Goal: Task Accomplishment & Management: Manage account settings

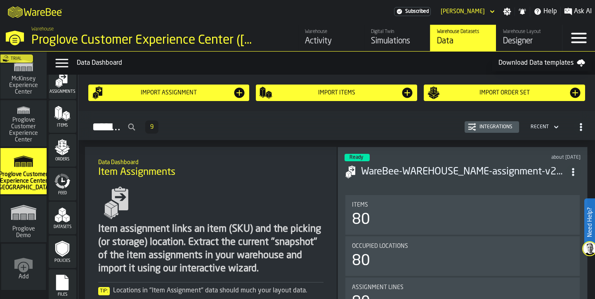
scroll to position [50, 0]
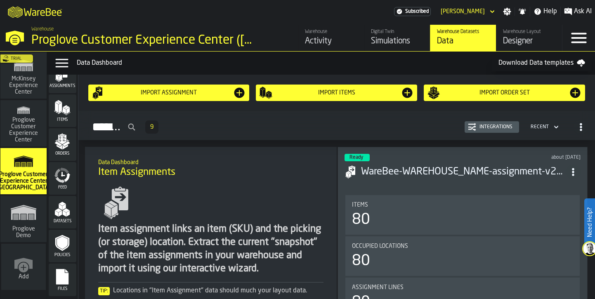
click at [60, 178] on icon "menu Feed" at bounding box center [62, 175] width 16 height 16
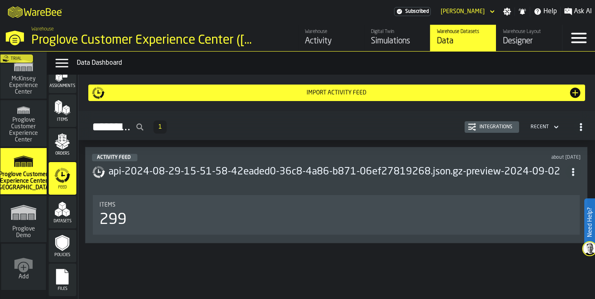
click at [574, 125] on span "button-Activity Feed" at bounding box center [580, 127] width 15 height 15
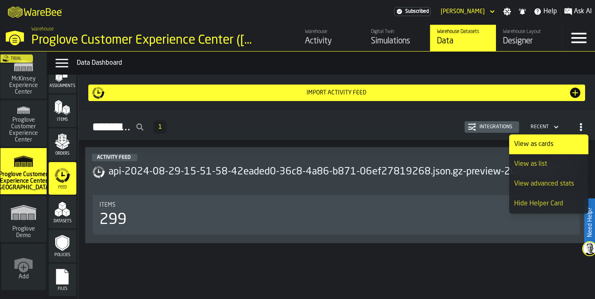
click at [574, 125] on span "button-Activity Feed" at bounding box center [580, 127] width 15 height 15
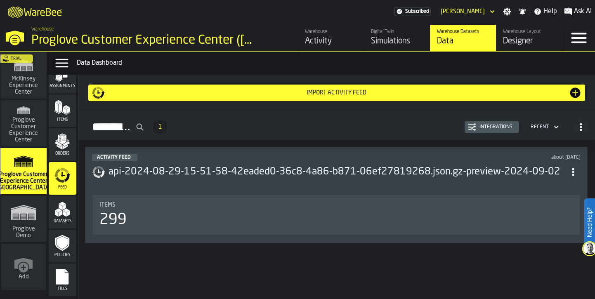
click at [162, 183] on header "Activity Feed about [DATE] api-2024-08-29-15-51-58-42eaded0-36c8-4a86-b871-06ef…" at bounding box center [336, 170] width 488 height 33
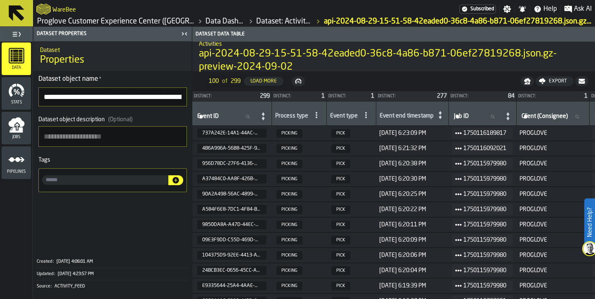
click at [28, 135] on span "Jobs" at bounding box center [16, 137] width 29 height 5
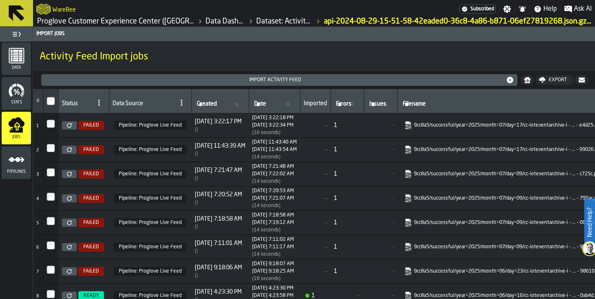
click at [20, 154] on icon "menu Pipelines" at bounding box center [16, 159] width 16 height 16
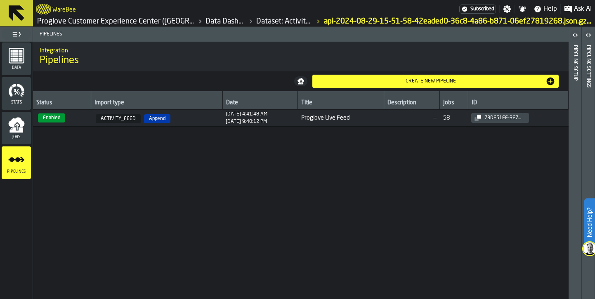
click at [25, 70] on span "Data" at bounding box center [16, 68] width 29 height 5
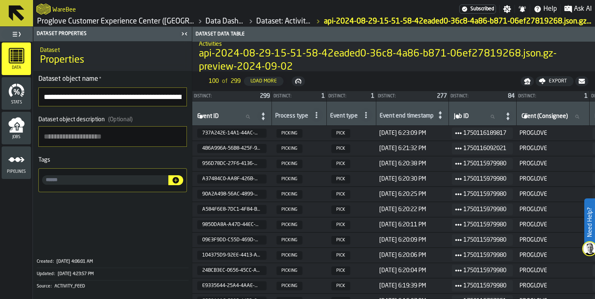
click at [413, 7] on div "WareBee" at bounding box center [247, 9] width 423 height 15
click at [4, 120] on div "Jobs" at bounding box center [16, 128] width 29 height 23
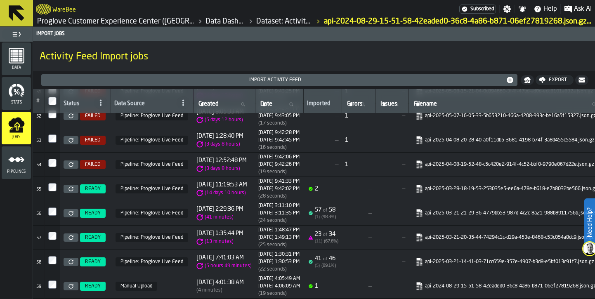
scroll to position [1292, 0]
click at [243, 238] on div "( 13 minutes )" at bounding box center [219, 241] width 47 height 7
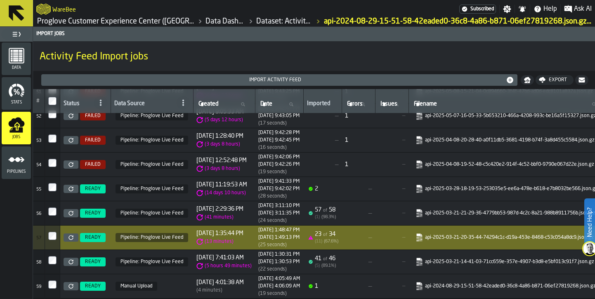
click at [298, 235] on div "[DATE] 1:49:13 PM" at bounding box center [278, 238] width 41 height 6
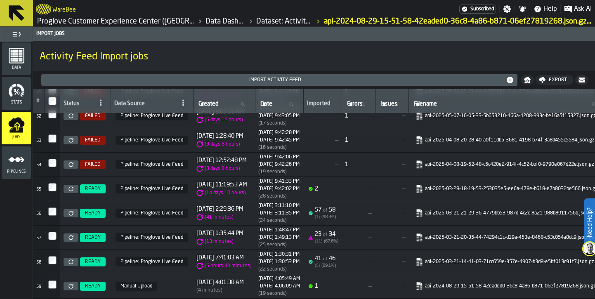
click at [298, 235] on div "[DATE] 1:49:13 PM" at bounding box center [278, 238] width 41 height 6
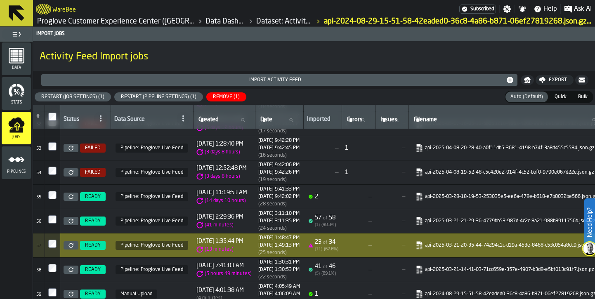
click at [471, 249] on link "api-2025-03-21-20-35-44-74294c1c-d19a-453e-8468-c53c054a8dc9.json.gz" at bounding box center [506, 245] width 183 height 8
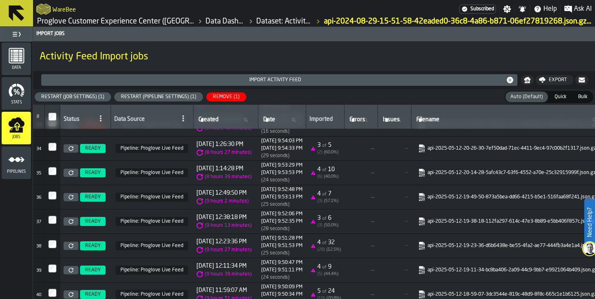
scroll to position [817, 0]
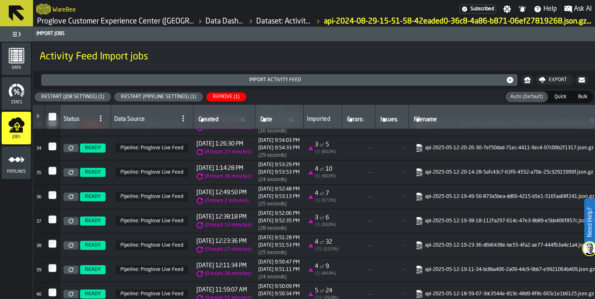
click at [13, 153] on icon "menu Pipelines" at bounding box center [16, 159] width 16 height 16
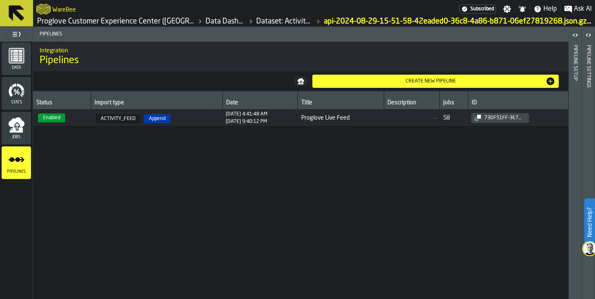
click at [519, 118] on div "73df51ff-3e7a-4e6e-ac4a-7b14f20b9a82" at bounding box center [503, 118] width 45 height 6
click at [584, 118] on header "Pipeline Settings" at bounding box center [587, 163] width 13 height 272
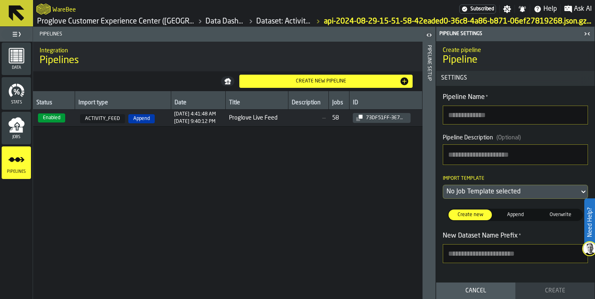
click at [426, 146] on div "Pipeline Setup" at bounding box center [429, 170] width 6 height 254
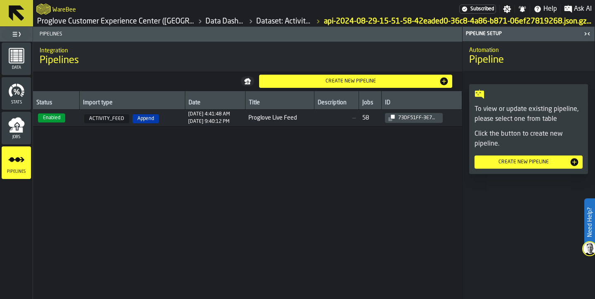
click at [449, 118] on span "73df51ff-3e7a-4e6e-ac4a-7b14f20b9a82" at bounding box center [422, 118] width 74 height 10
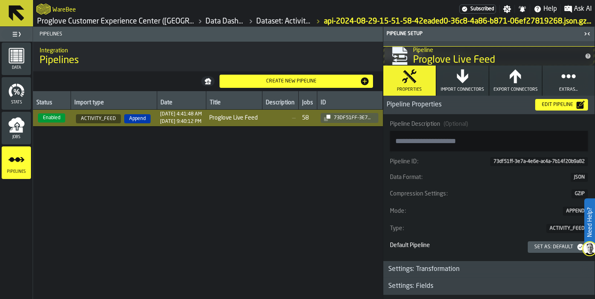
scroll to position [98, 0]
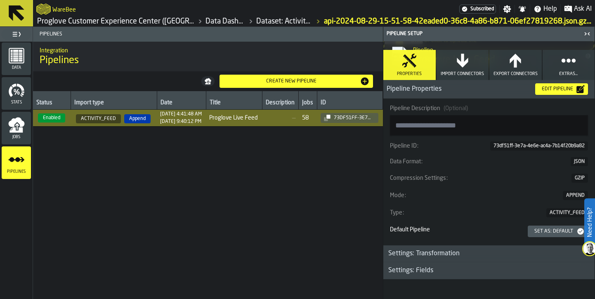
click at [440, 255] on div "Settings: Transformation" at bounding box center [423, 254] width 81 height 10
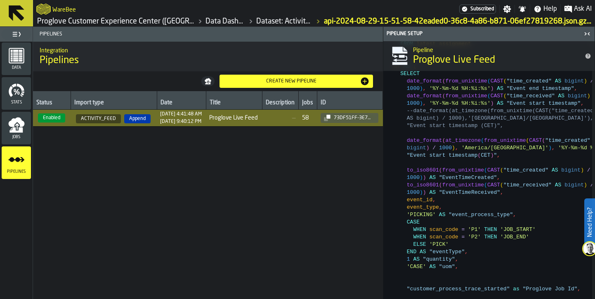
scroll to position [428, 0]
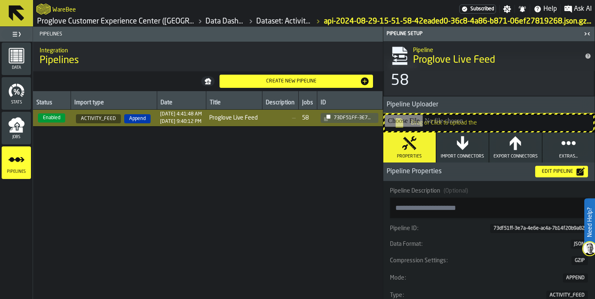
scroll to position [57, 0]
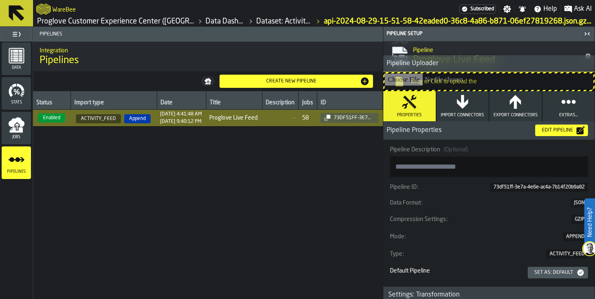
click at [334, 193] on div "Status Import type Date Title Description Jobs ID Enabled ACTIVITY_FEED Append …" at bounding box center [208, 195] width 350 height 208
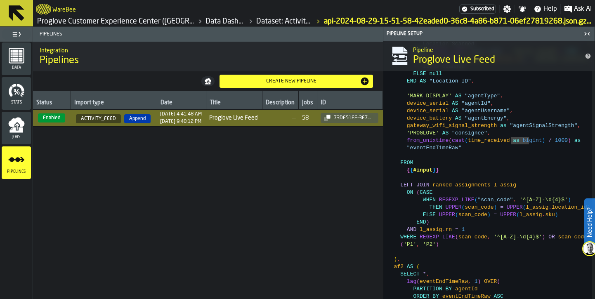
scroll to position [840, 0]
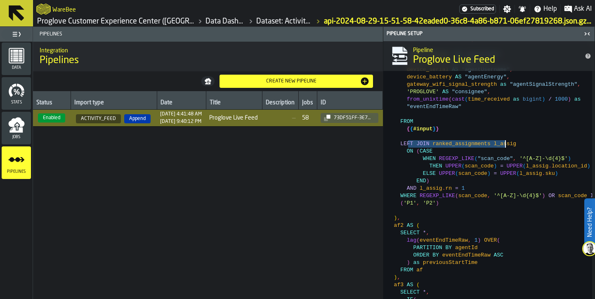
drag, startPoint x: 407, startPoint y: 146, endPoint x: 507, endPoint y: 147, distance: 100.6
click at [507, 147] on div "WITH latest_assignment AS ( SELECT * FROM { { #assignment } } WHERE import_job_…" at bounding box center [489, 218] width 204 height 1397
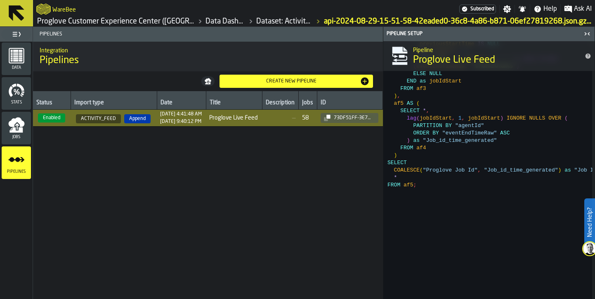
scroll to position [1170, 0]
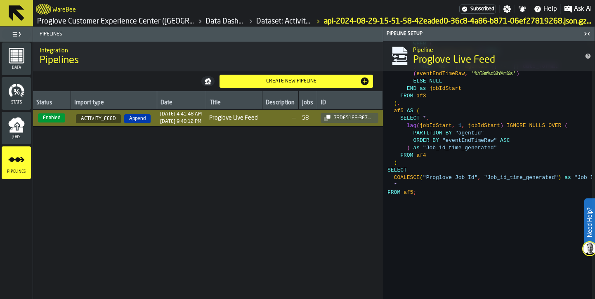
type textarea "**********"
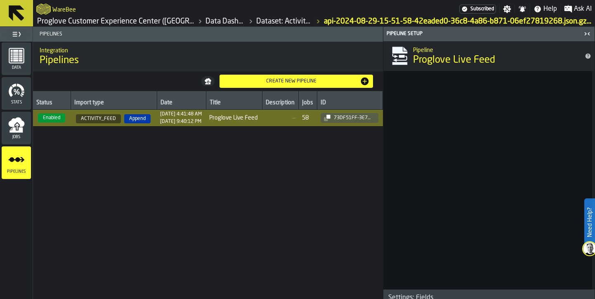
scroll to position [1475, 0]
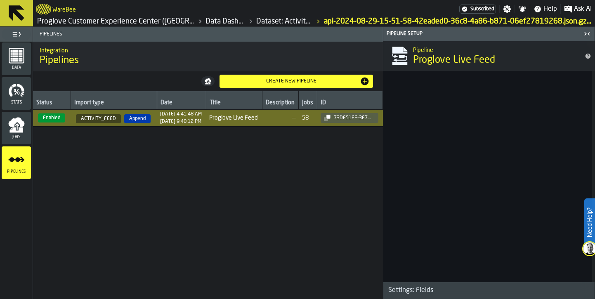
click at [406, 290] on div "Settings: Fields" at bounding box center [410, 290] width 55 height 10
click at [436, 285] on div "Settings: Fields" at bounding box center [410, 290] width 55 height 10
click at [449, 288] on h3 "Settings: Fields" at bounding box center [488, 290] width 211 height 17
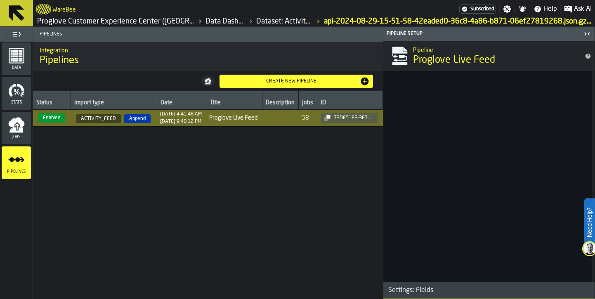
click at [422, 286] on div "Settings: Fields" at bounding box center [410, 290] width 55 height 10
click at [401, 290] on div "Settings: Fields" at bounding box center [410, 290] width 55 height 10
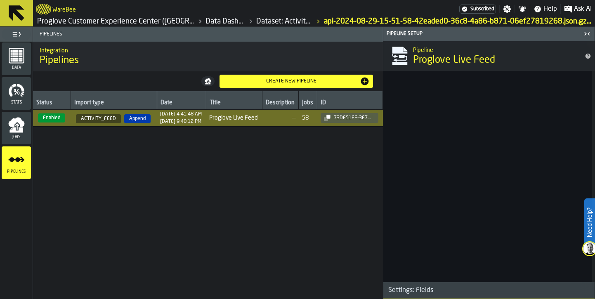
click at [401, 290] on div "Settings: Fields" at bounding box center [410, 290] width 55 height 10
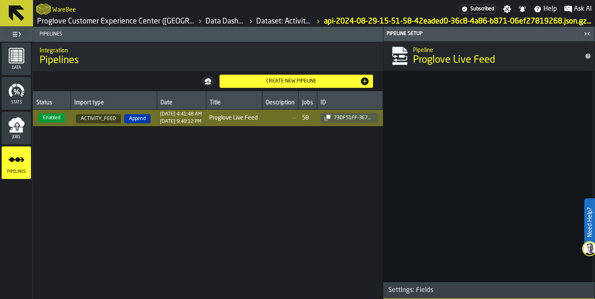
click at [401, 290] on div "Settings: Fields" at bounding box center [410, 290] width 55 height 10
click at [427, 293] on div "Settings: Fields" at bounding box center [410, 290] width 55 height 10
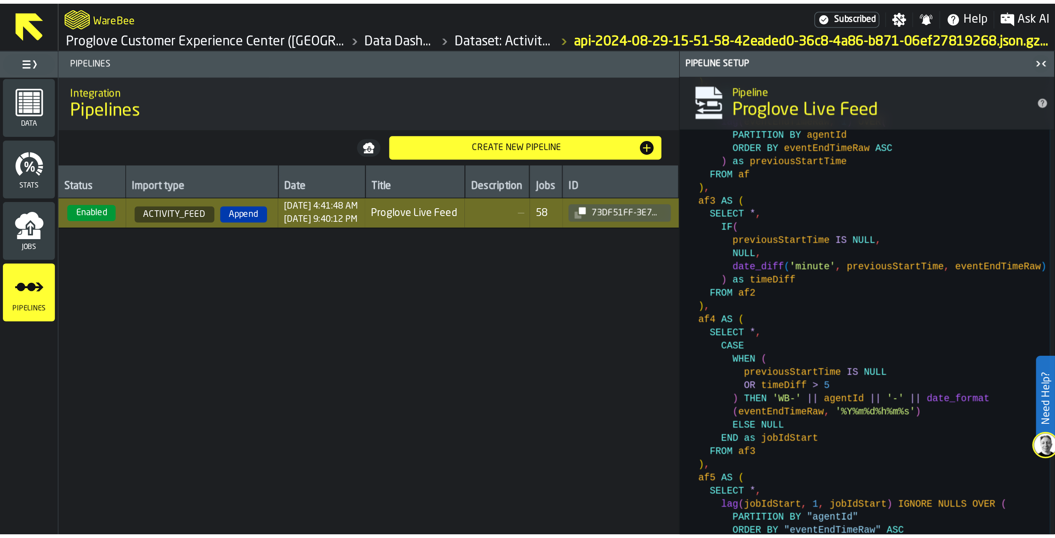
scroll to position [1015, 0]
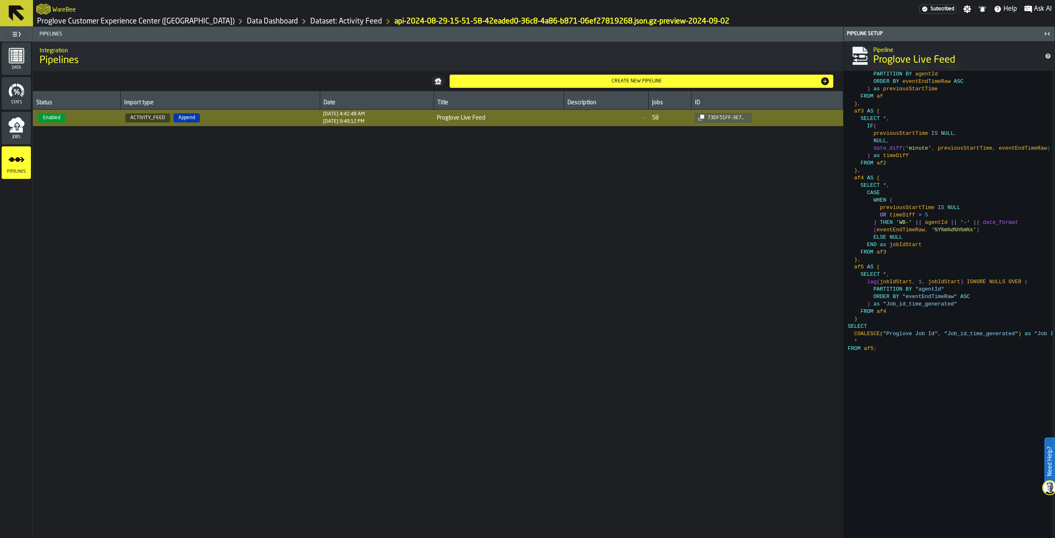
click at [16, 134] on div "Jobs" at bounding box center [16, 128] width 29 height 23
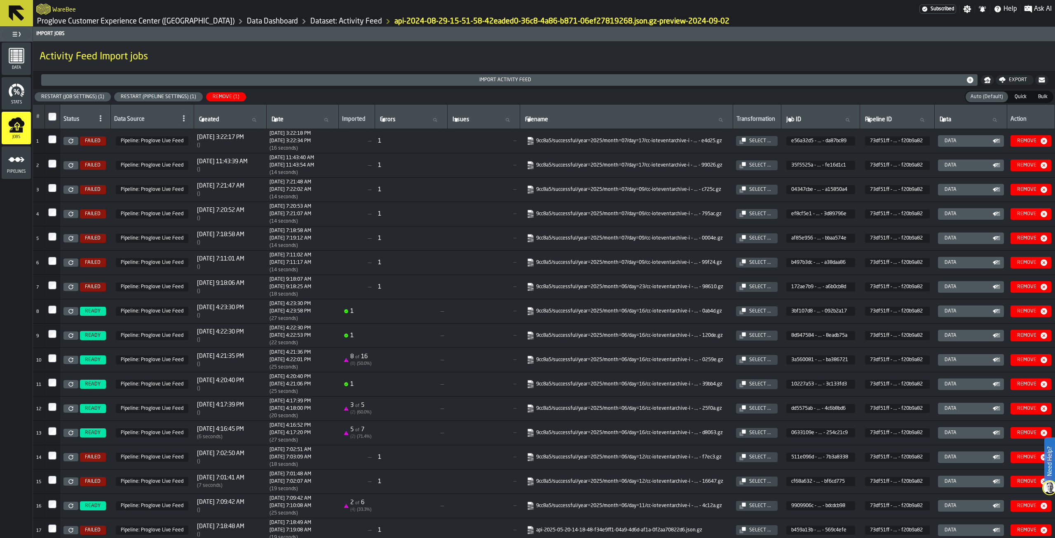
click at [73, 265] on icon at bounding box center [71, 263] width 5 height 5
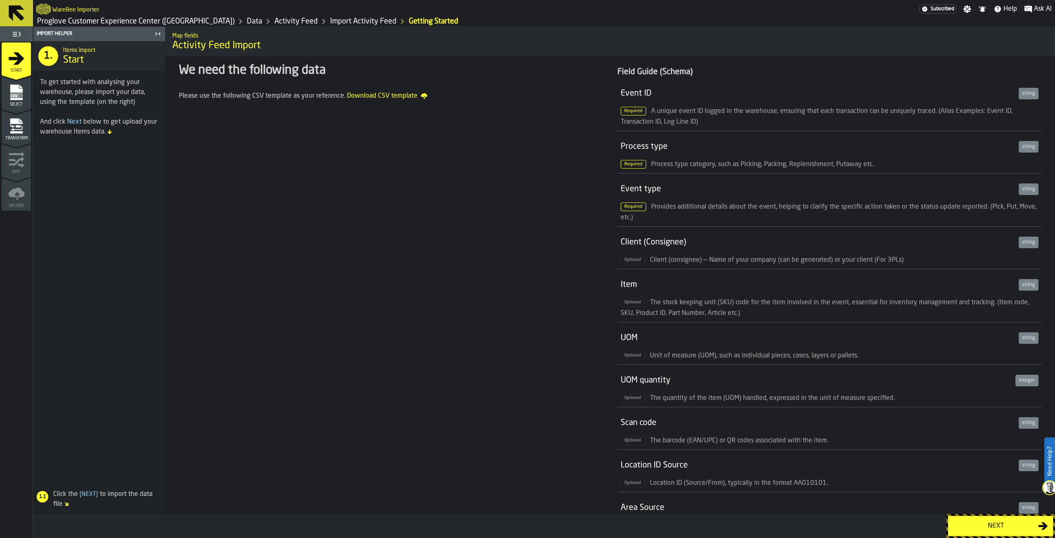
click at [970, 526] on div "Next" at bounding box center [996, 526] width 85 height 10
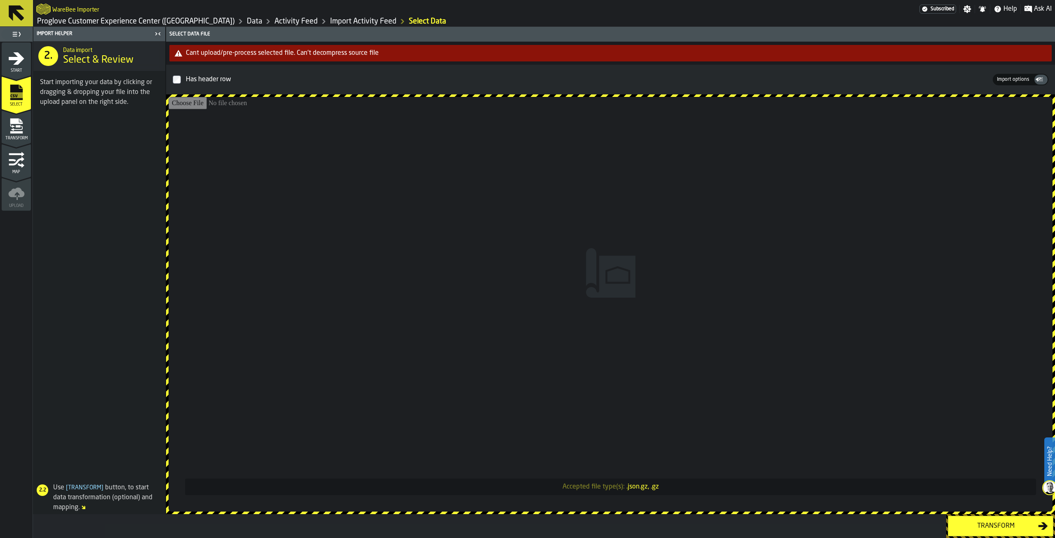
click at [961, 529] on div "Transform" at bounding box center [996, 526] width 85 height 10
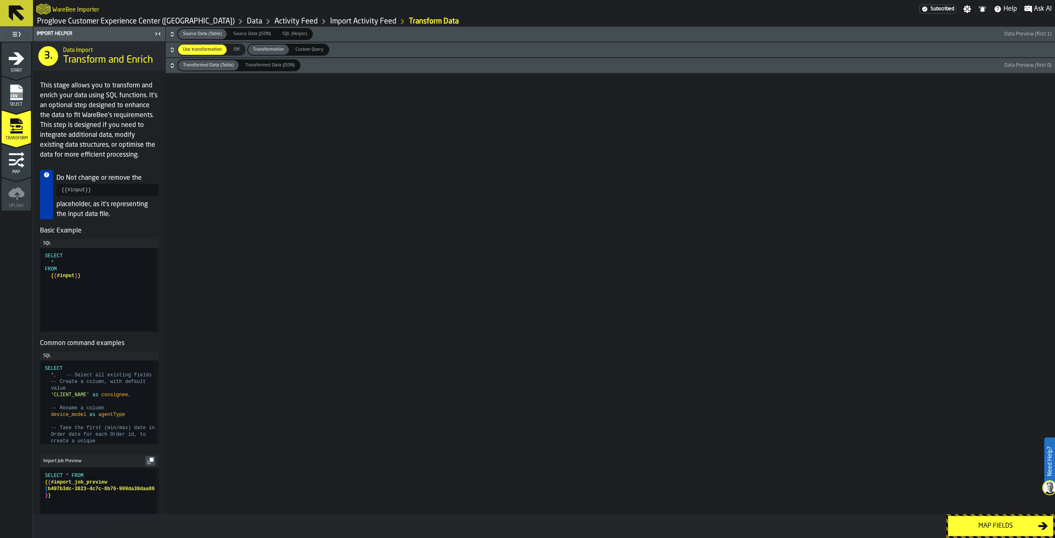
click at [998, 522] on div "Map fields" at bounding box center [996, 526] width 85 height 10
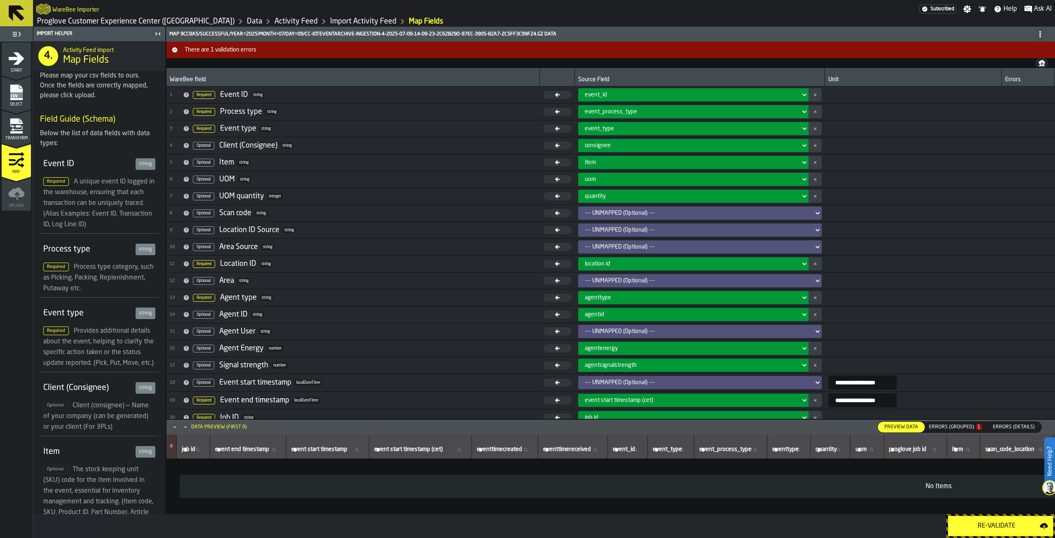
click at [330, 19] on link "Import Activity Feed" at bounding box center [363, 21] width 66 height 9
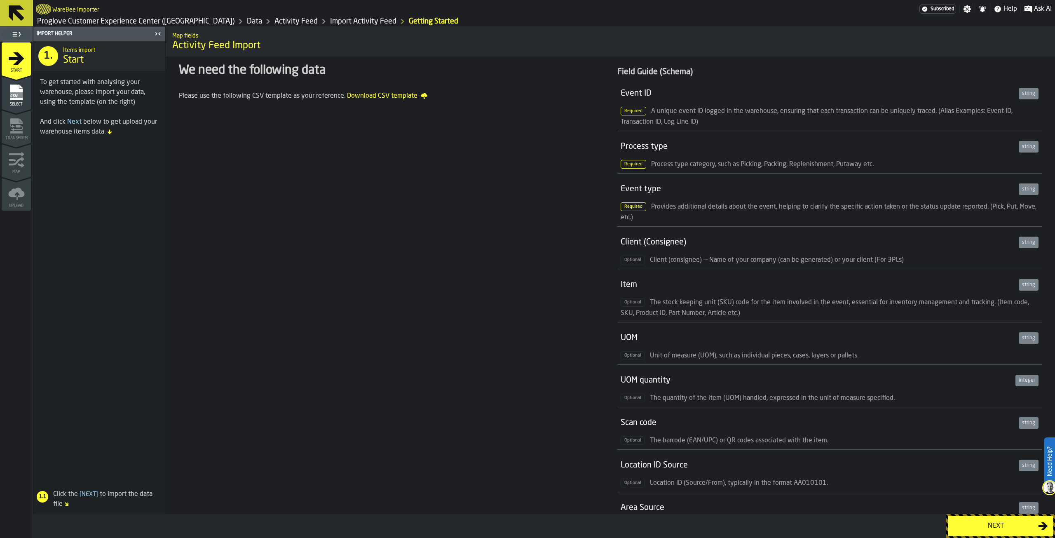
click at [16, 87] on icon "menu Select" at bounding box center [16, 93] width 12 height 16
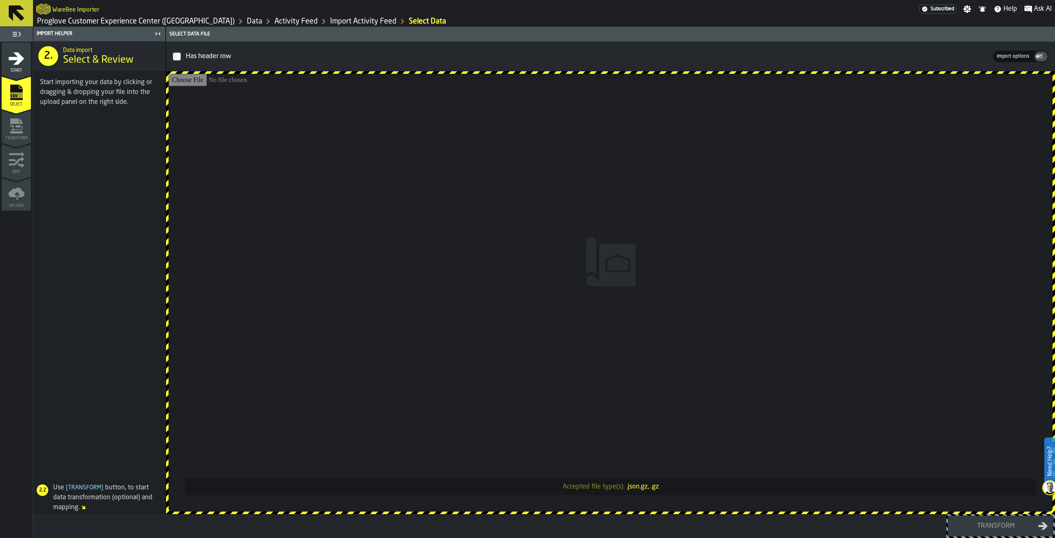
click at [12, 132] on icon "menu Transform" at bounding box center [16, 132] width 12 height 2
click at [330, 21] on link "Import Activity Feed" at bounding box center [363, 21] width 66 height 9
click at [103, 21] on link "Proglove Customer Experience Center ([GEOGRAPHIC_DATA])" at bounding box center [135, 21] width 197 height 9
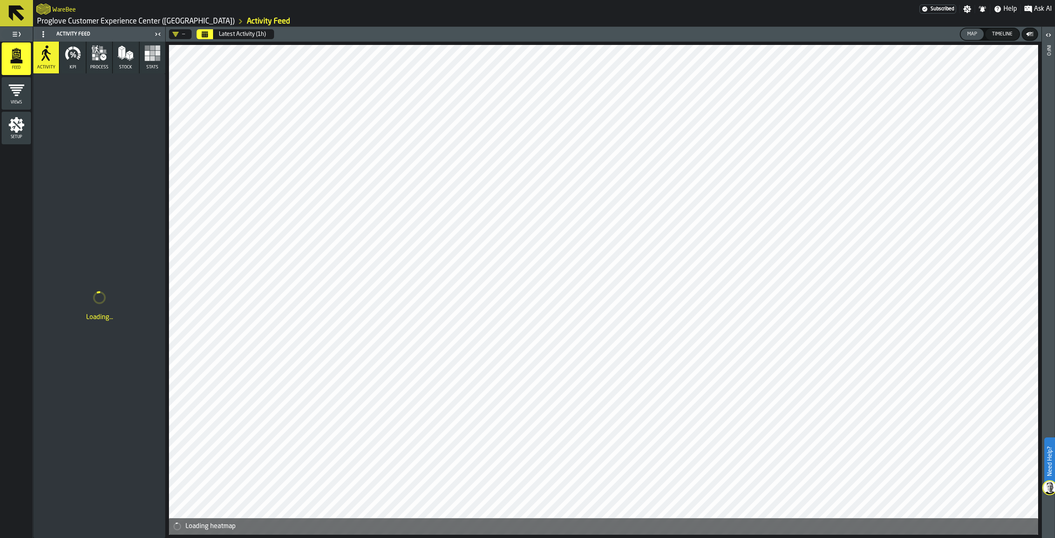
click at [59, 19] on link "Proglove Customer Experience Center ([GEOGRAPHIC_DATA])" at bounding box center [135, 21] width 197 height 9
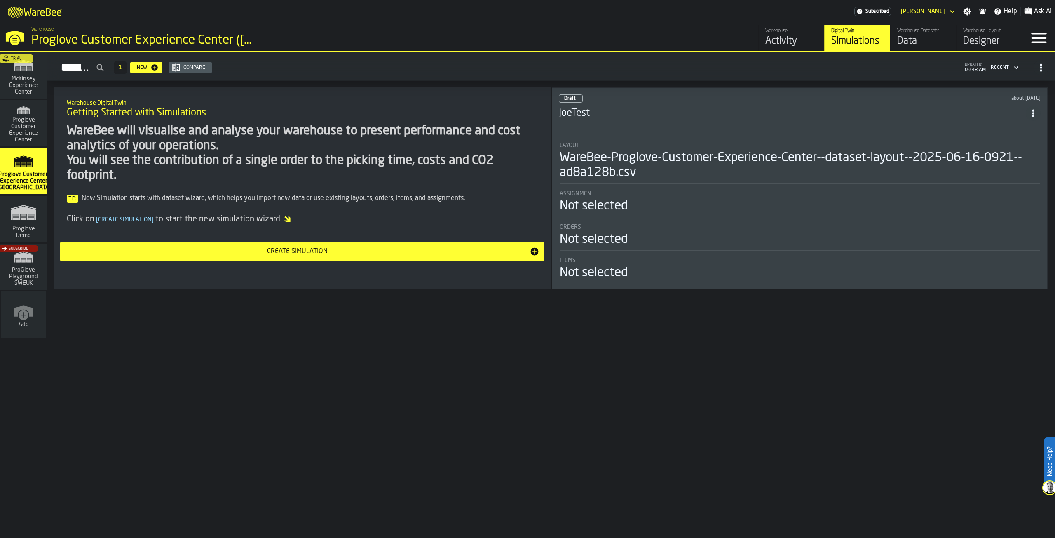
click at [771, 37] on div "Activity" at bounding box center [792, 41] width 52 height 13
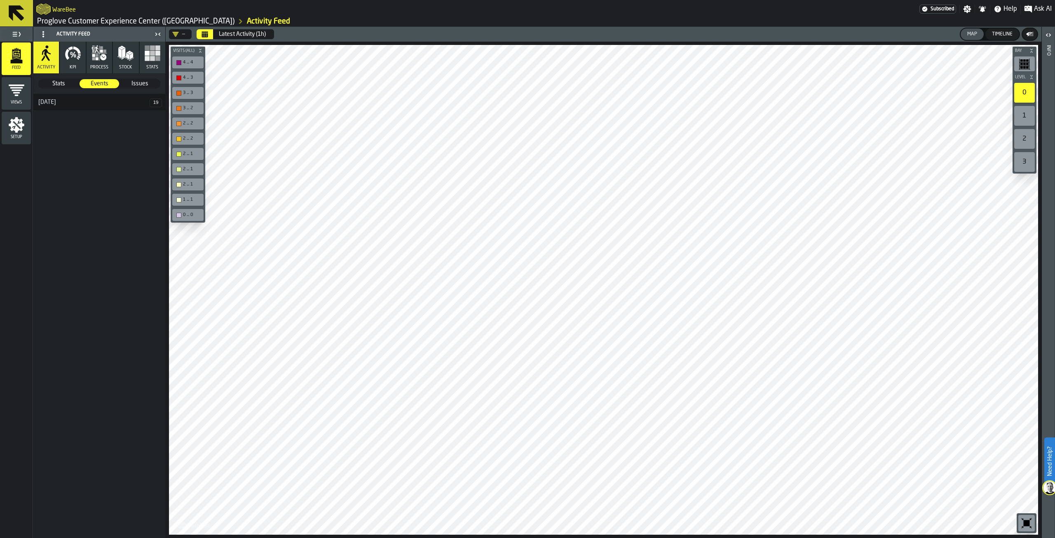
click at [58, 94] on h3 "16 June 19" at bounding box center [99, 102] width 132 height 17
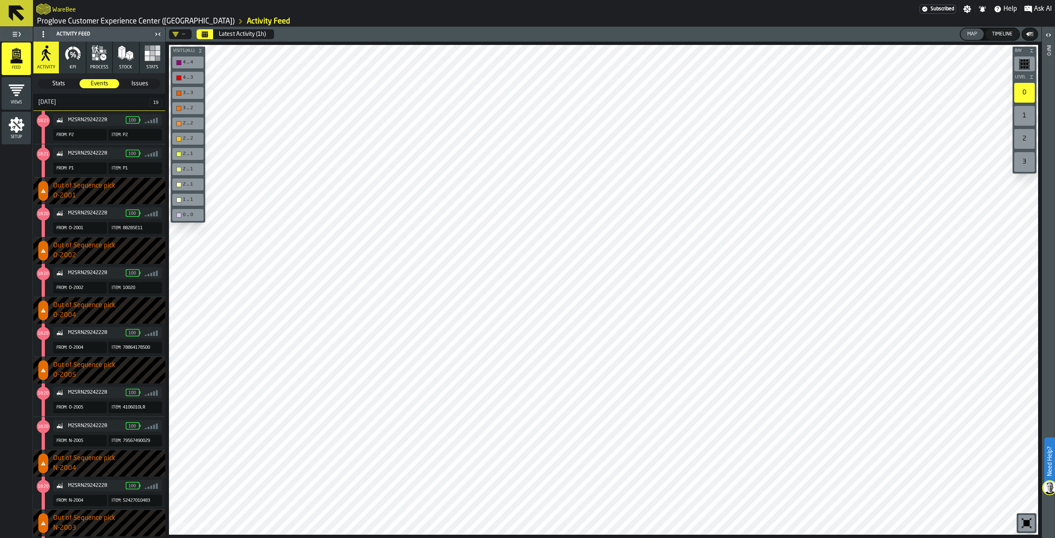
click at [91, 149] on div "M2SRN29242228 100" at bounding box center [107, 153] width 102 height 8
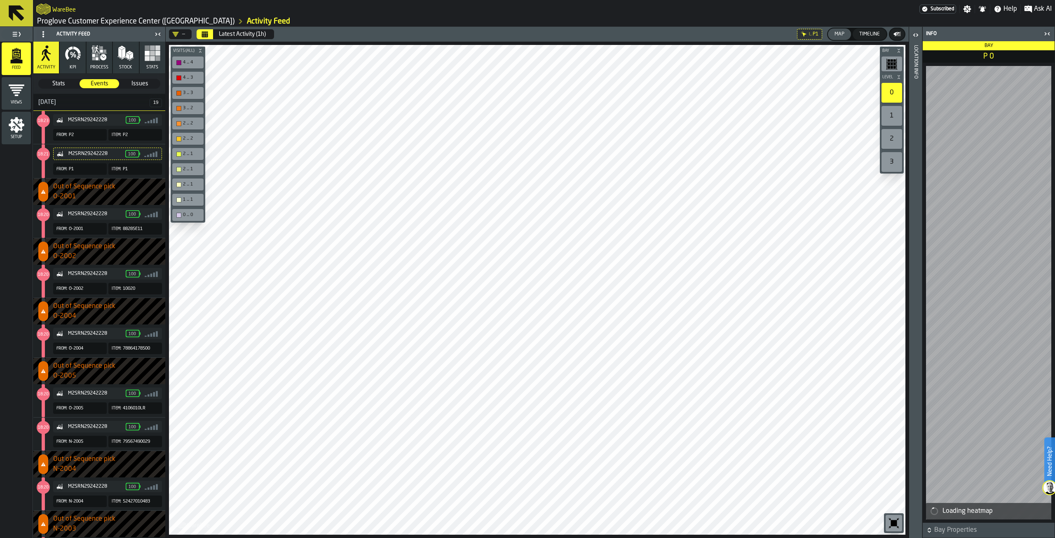
click at [82, 255] on span "O-2002" at bounding box center [109, 256] width 112 height 10
click at [115, 188] on span "Out of Sequence pick" at bounding box center [109, 187] width 112 height 10
click at [143, 84] on span "Issues" at bounding box center [139, 84] width 39 height 8
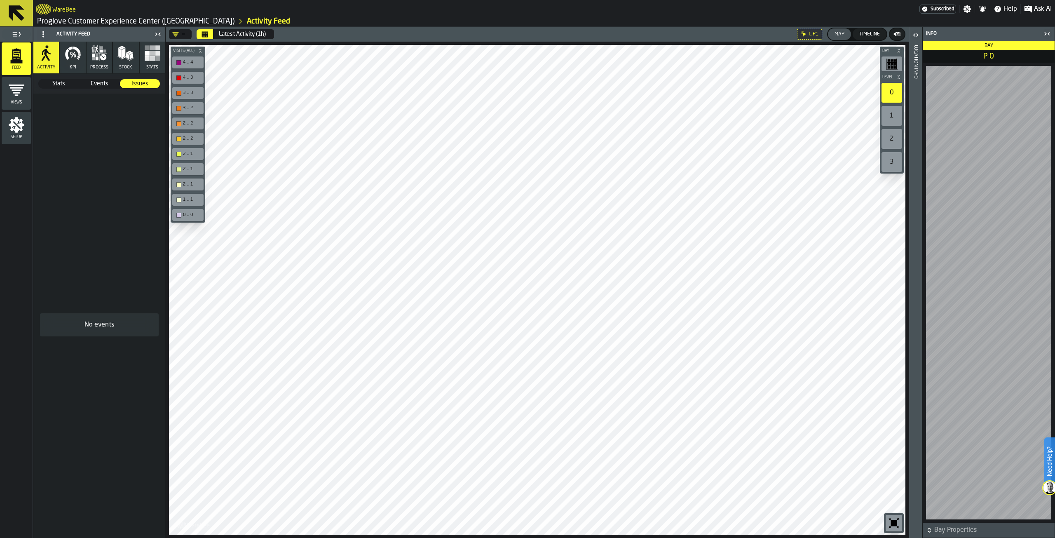
click at [64, 90] on div "Stats Stats Events Events Issues Issues" at bounding box center [99, 84] width 132 height 20
click at [18, 138] on span "Setup" at bounding box center [16, 137] width 29 height 5
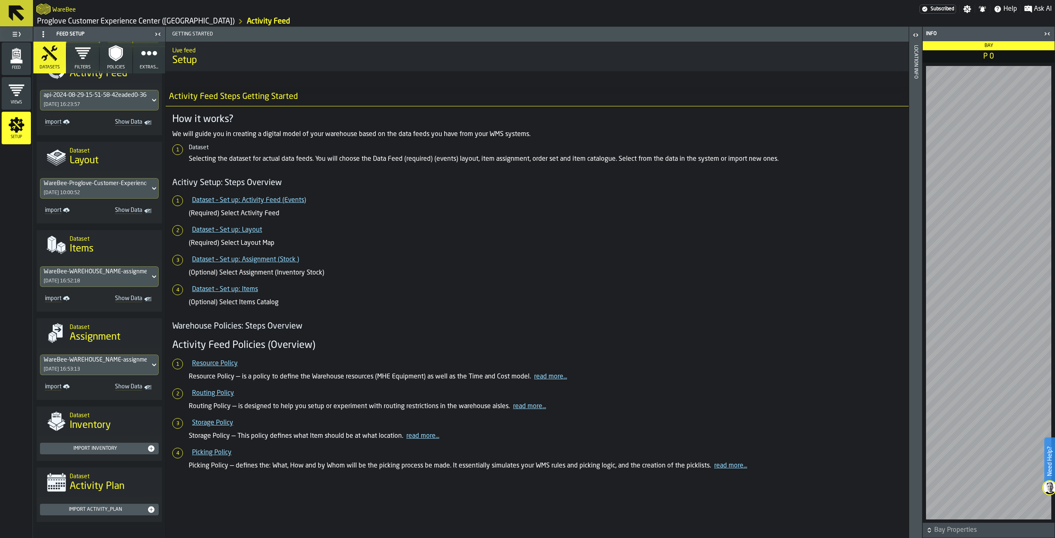
scroll to position [30, 0]
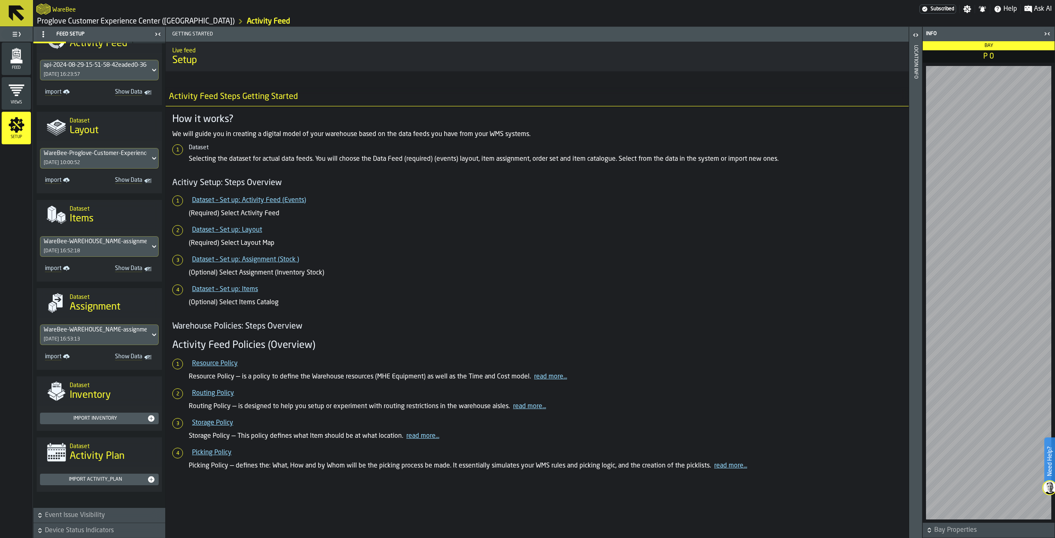
click at [98, 516] on span "Event Issue Visibility" at bounding box center [104, 515] width 119 height 10
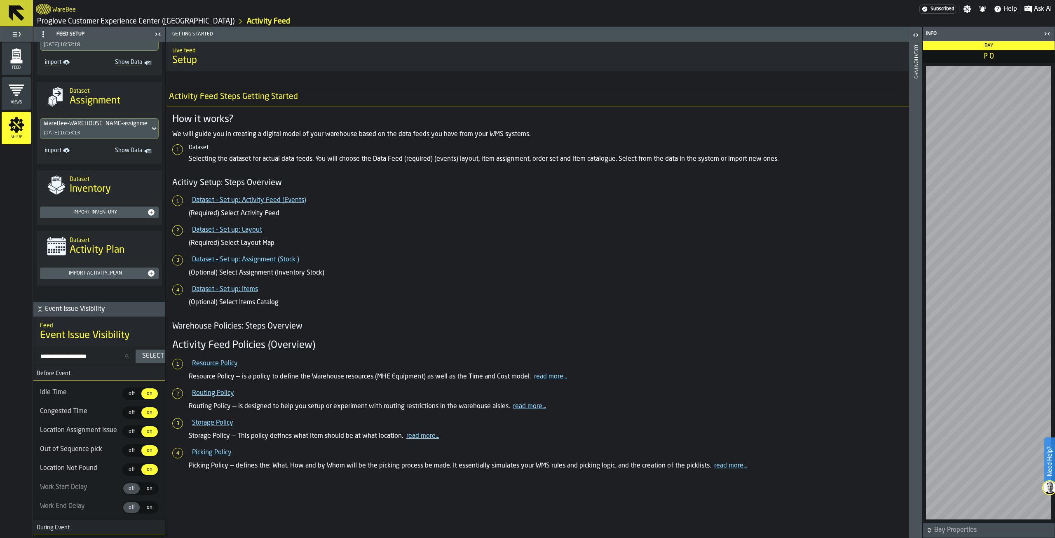
scroll to position [277, 0]
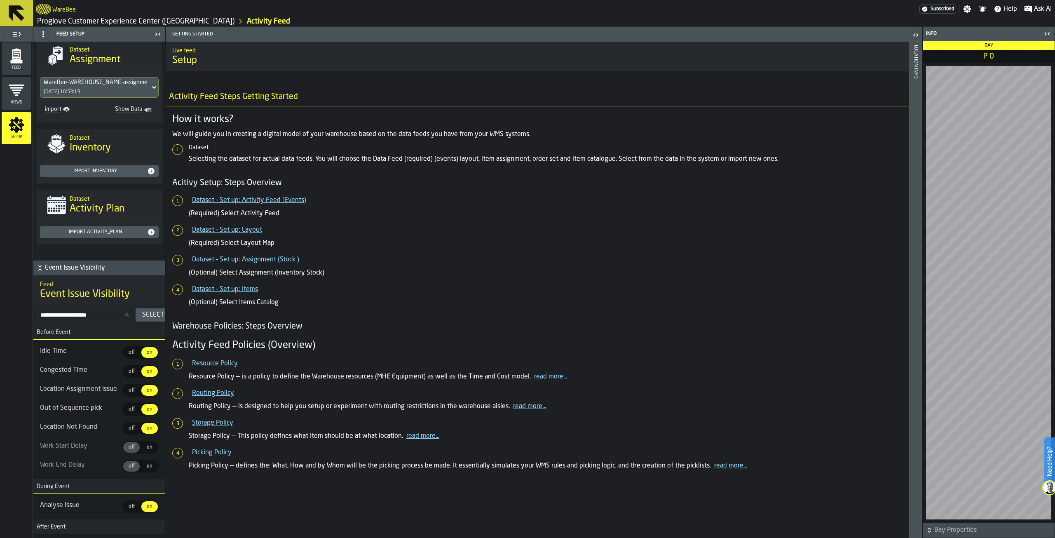
click at [150, 466] on span "on" at bounding box center [149, 466] width 13 height 7
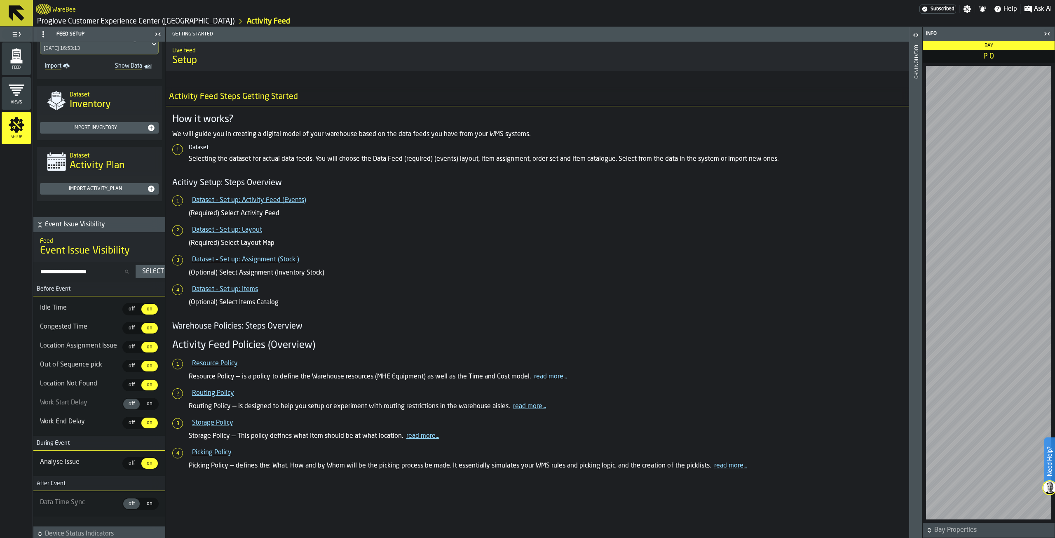
scroll to position [327, 0]
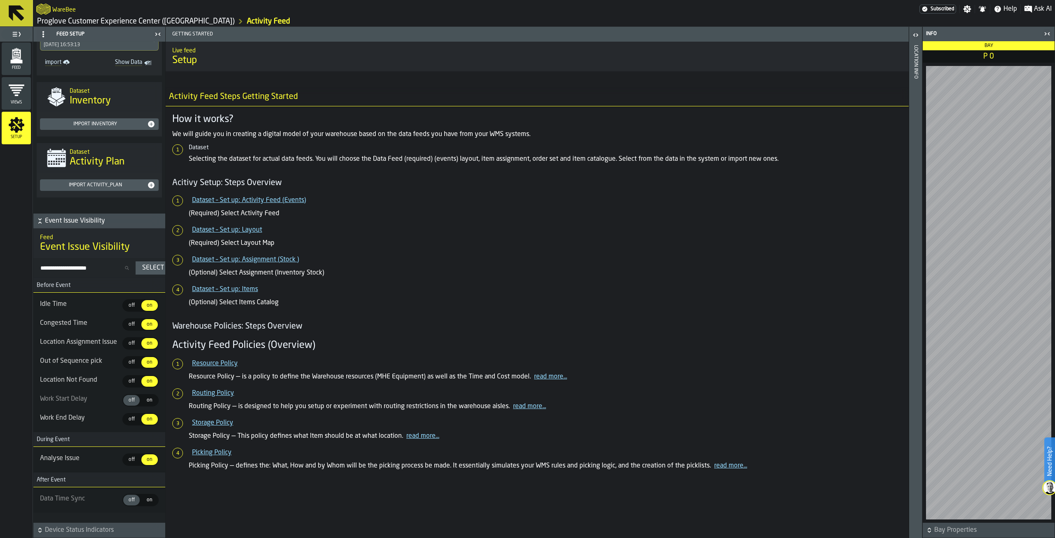
click at [80, 530] on span "Device Status Indicators" at bounding box center [104, 530] width 119 height 10
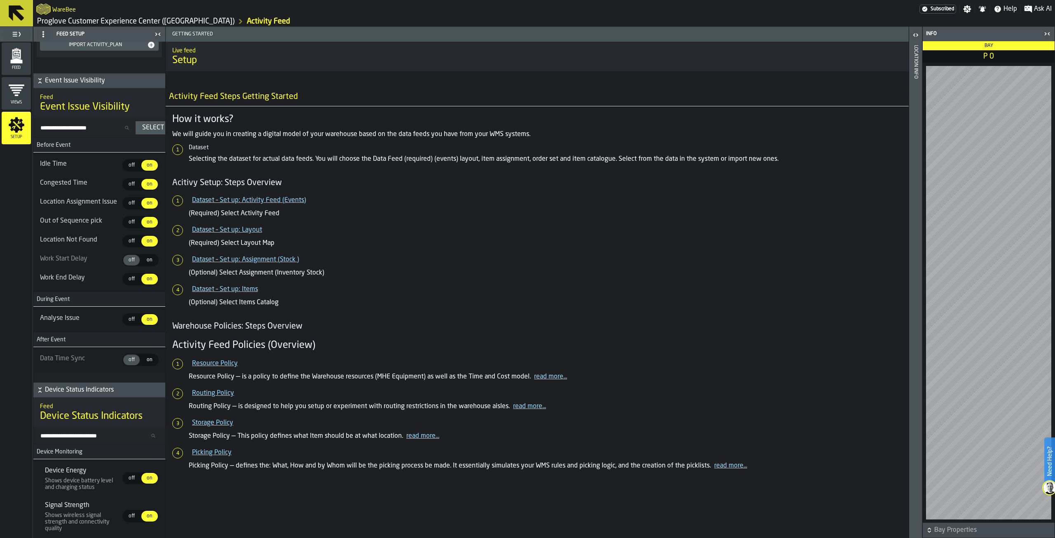
scroll to position [467, 0]
drag, startPoint x: 77, startPoint y: 505, endPoint x: 40, endPoint y: 505, distance: 37.5
click at [40, 505] on div "Device Energy Shows device battery level and charging status off off on on Sign…" at bounding box center [99, 498] width 132 height 79
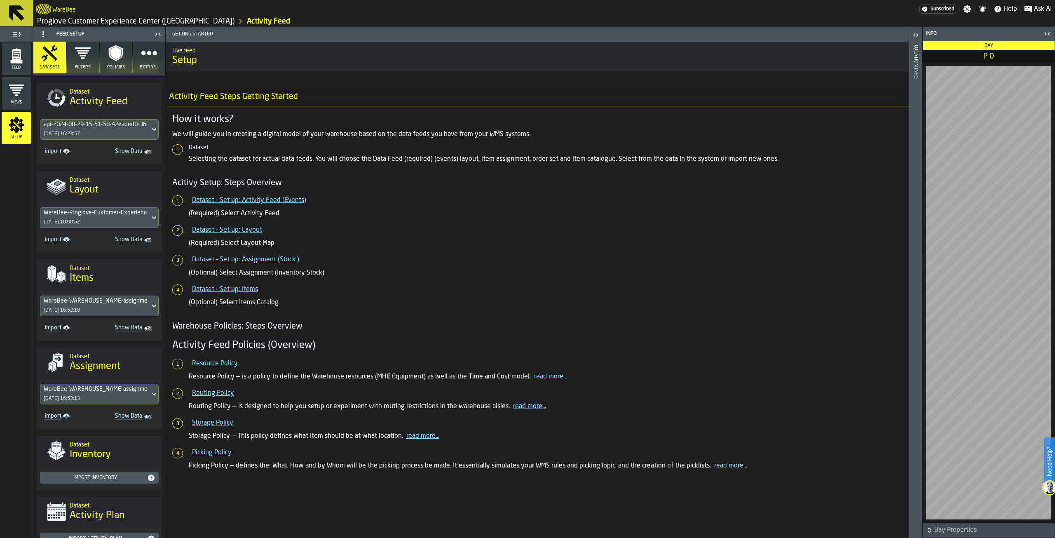
scroll to position [0, 0]
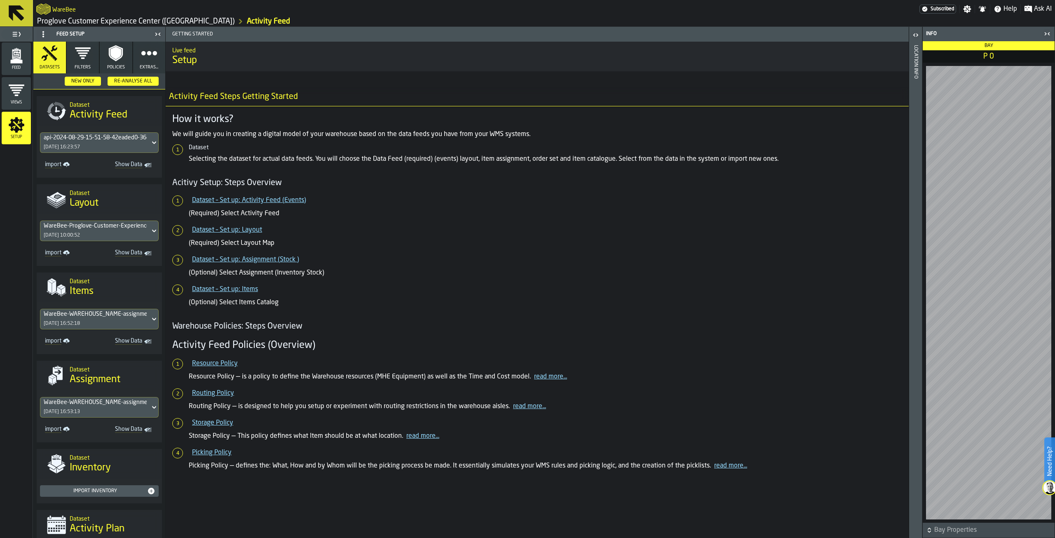
click at [148, 58] on icon "button" at bounding box center [149, 53] width 16 height 16
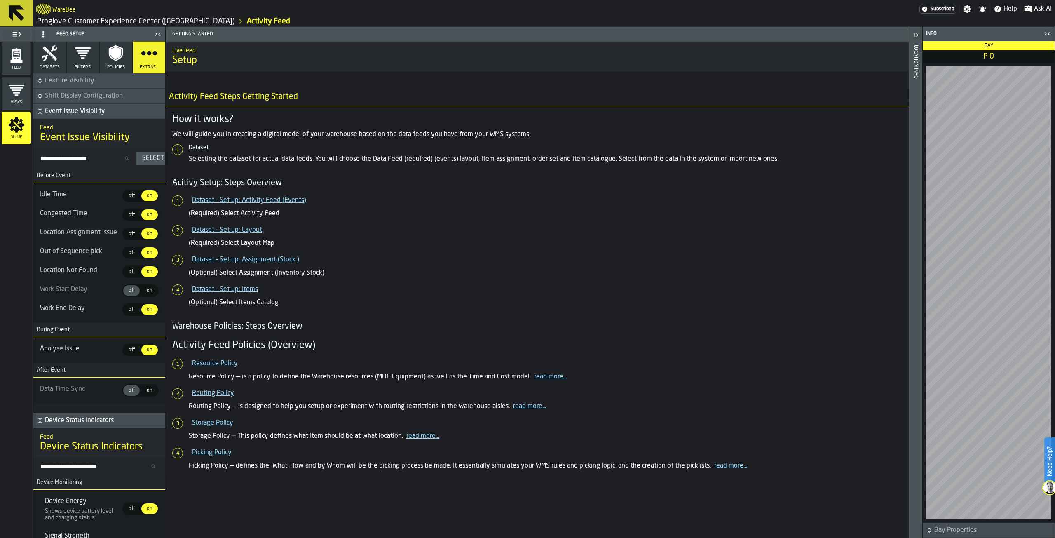
click at [82, 78] on span "Feature Visibility" at bounding box center [104, 81] width 119 height 10
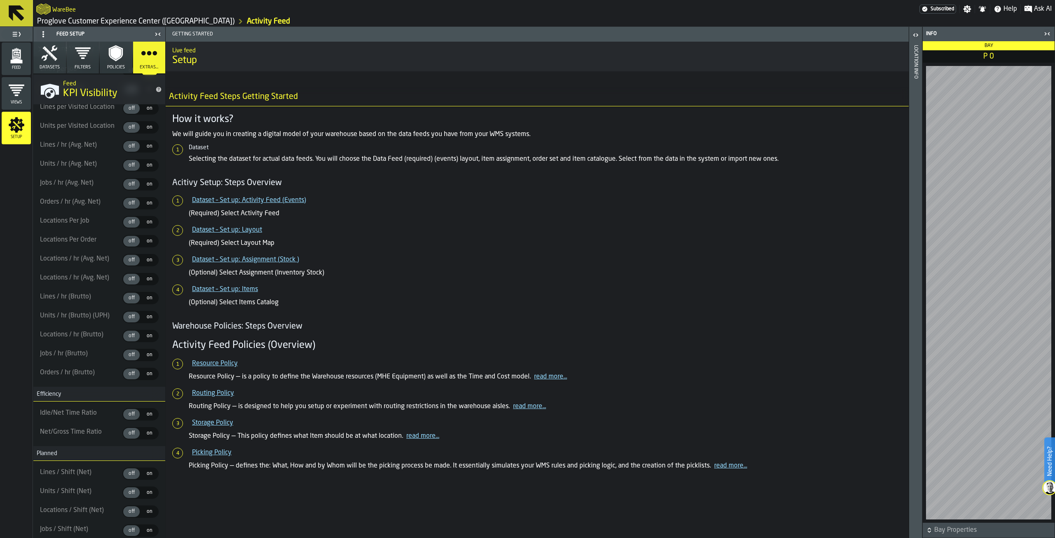
scroll to position [577, 0]
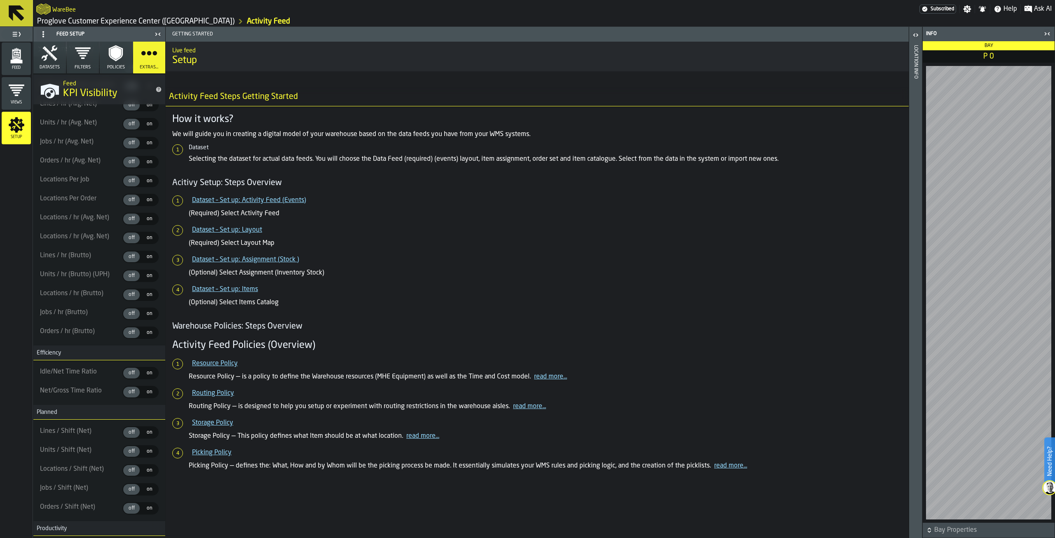
click at [77, 280] on label "Units / hr (Brutto) (UPH)" at bounding box center [80, 275] width 81 height 10
click at [79, 280] on label "Units / hr (Brutto) (UPH)" at bounding box center [80, 275] width 81 height 10
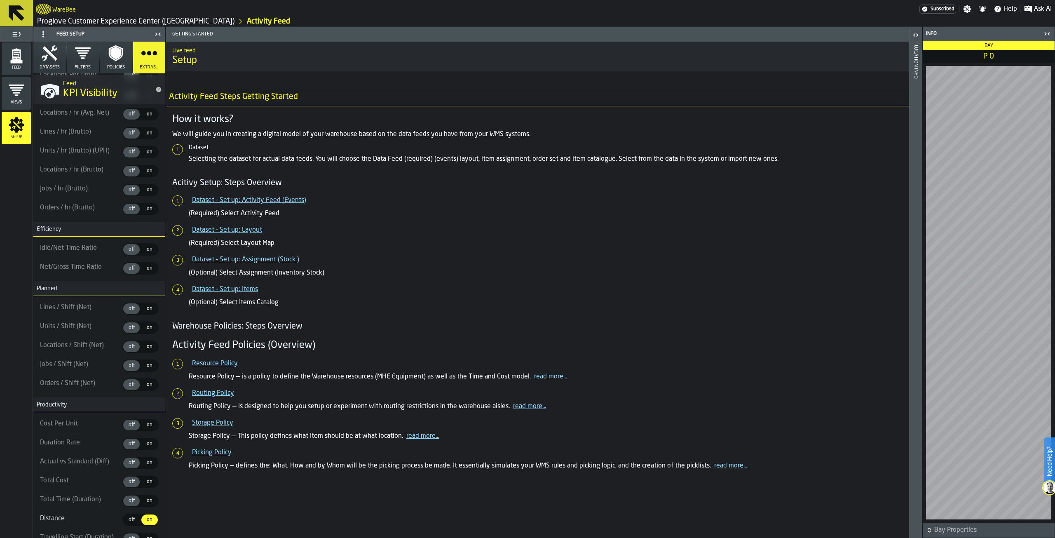
scroll to position [660, 0]
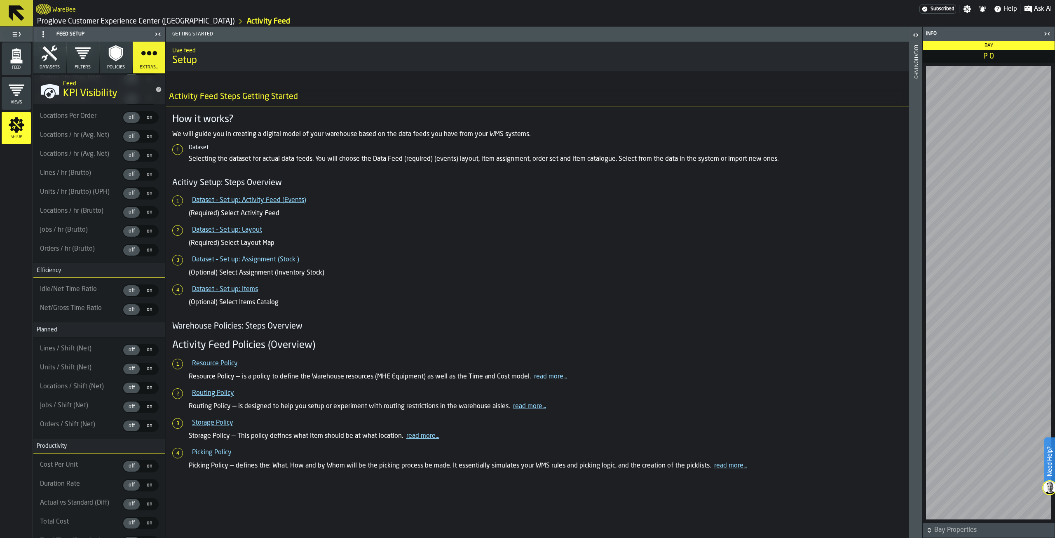
click at [971, 12] on icon "button-toggle-Settings" at bounding box center [968, 9] width 8 height 8
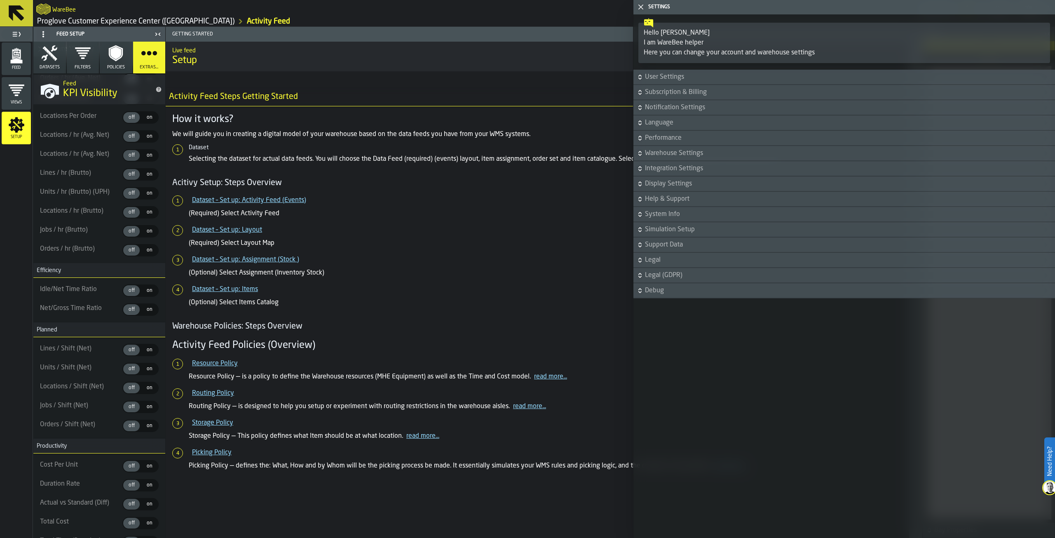
click at [673, 181] on span "Display Settings" at bounding box center [849, 184] width 409 height 10
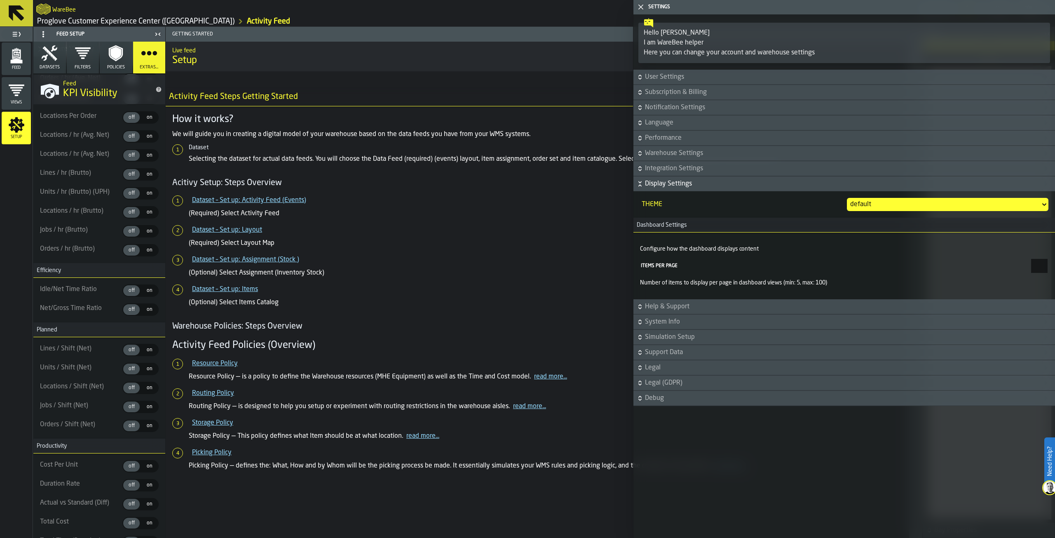
click at [904, 212] on div "Theme default" at bounding box center [845, 204] width 422 height 26
click at [900, 206] on div "default" at bounding box center [944, 205] width 187 height 10
click at [1009, 263] on div "Proglove" at bounding box center [1022, 259] width 43 height 10
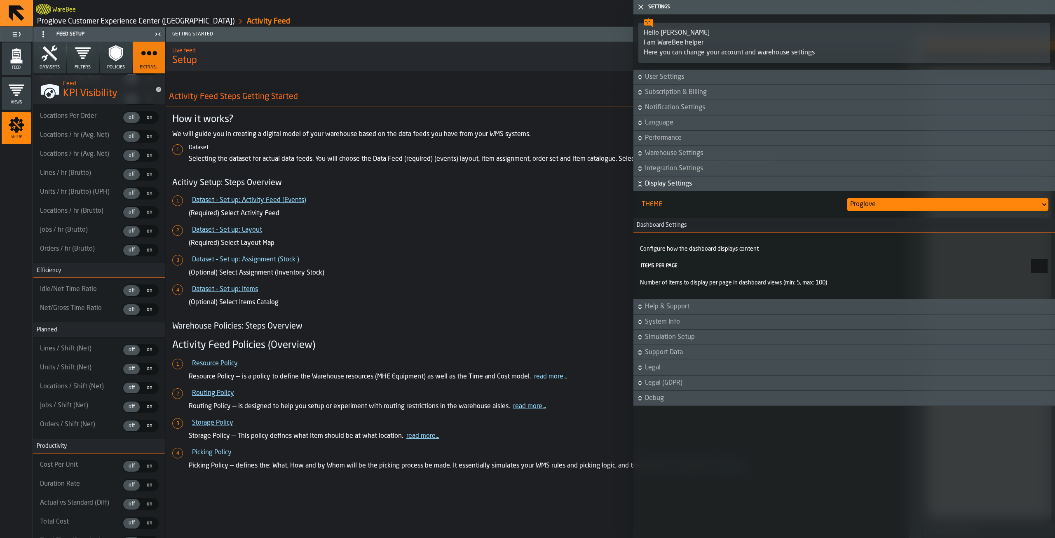
click at [555, 241] on p "(Required) Select Layout Map" at bounding box center [546, 243] width 714 height 10
click at [638, 4] on icon "button-toggle-Close me" at bounding box center [641, 7] width 10 height 10
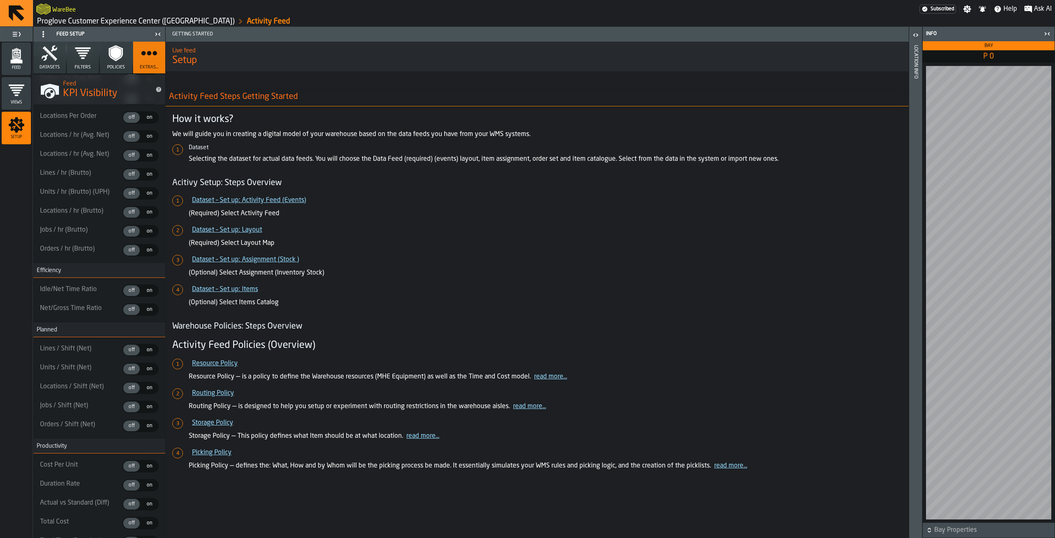
drag, startPoint x: 1042, startPoint y: 5, endPoint x: 369, endPoint y: 926, distance: 1140.4
click at [369, 538] on html "WareBee Subscribed Settings Notifications Help Ask AI Proglove Customer Experie…" at bounding box center [527, 269] width 1055 height 538
